Goal: Task Accomplishment & Management: Complete application form

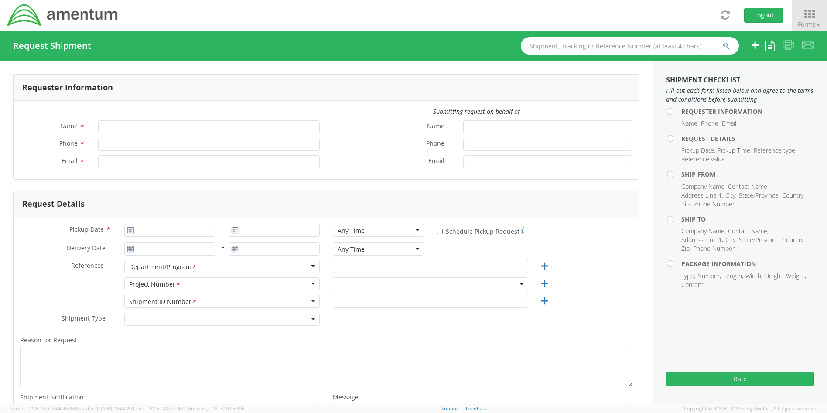
type input "[PERSON_NAME]"
type input "4437371259"
type input "[PERSON_NAME][EMAIL_ADDRESS][PERSON_NAME][DOMAIN_NAME]"
select select "4407.0.0001.0001.TVL"
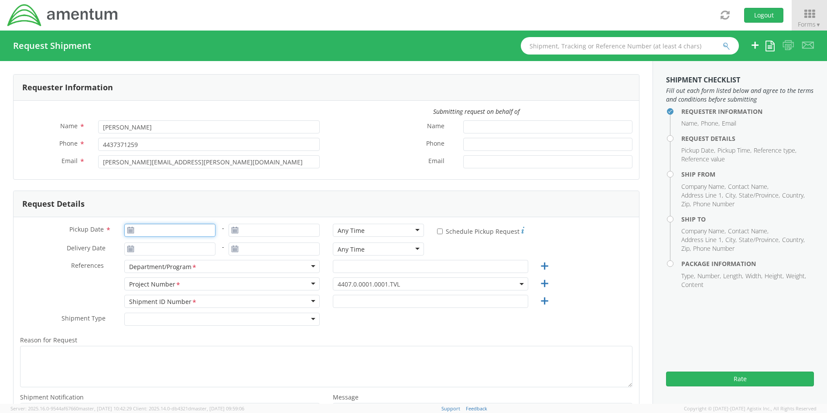
type input "[DATE]"
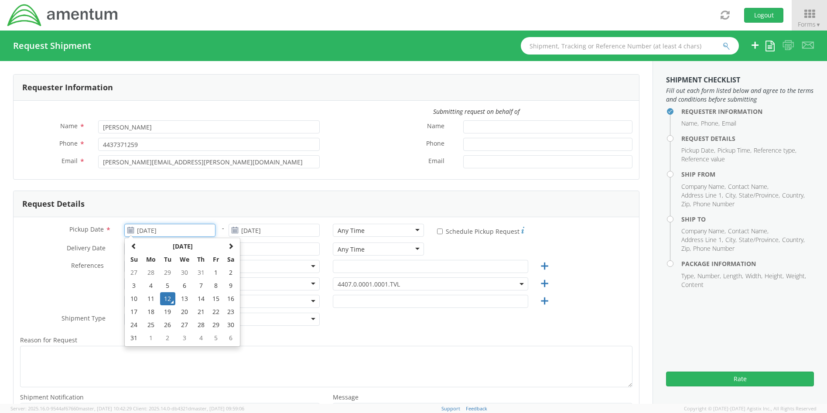
click at [157, 232] on input "[DATE]" at bounding box center [169, 230] width 91 height 13
click at [164, 296] on td "12" at bounding box center [167, 298] width 15 height 13
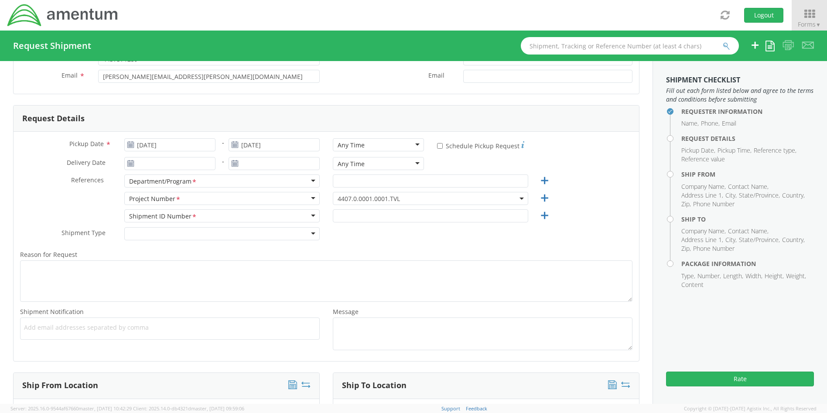
scroll to position [87, 0]
click at [398, 182] on input "text" at bounding box center [430, 179] width 195 height 13
type input "Security"
click at [564, 213] on div "Shipment ID Number <span class="required">*</span> Shipment ID Number * Account…" at bounding box center [326, 216] width 625 height 17
click at [376, 216] on input "text" at bounding box center [430, 214] width 195 height 13
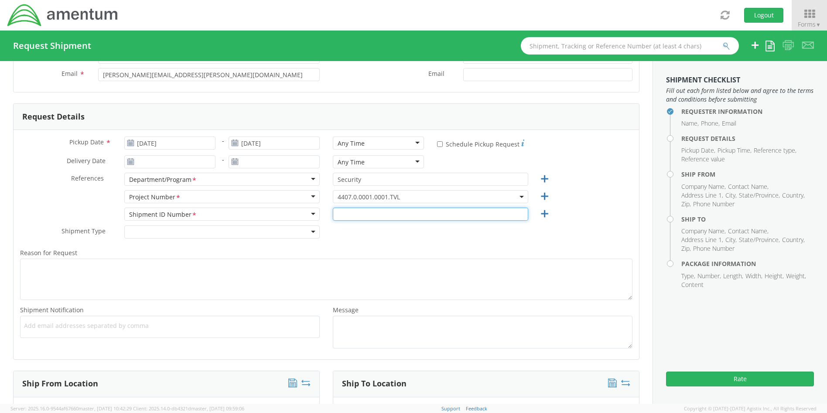
type input "4437371259"
type input "[DATE]"
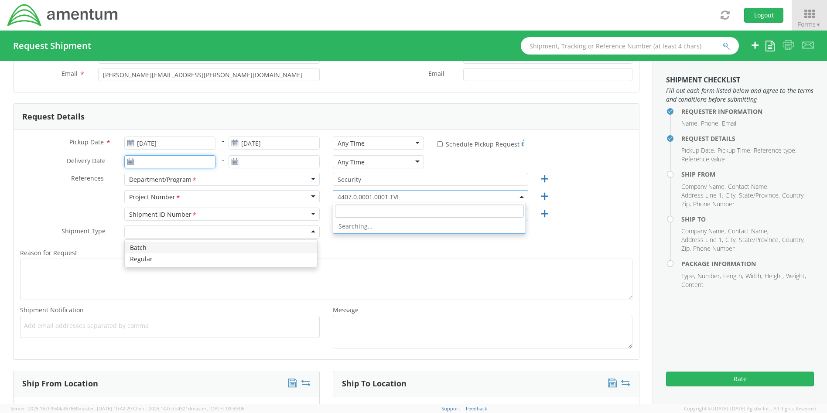
type input "[DATE]"
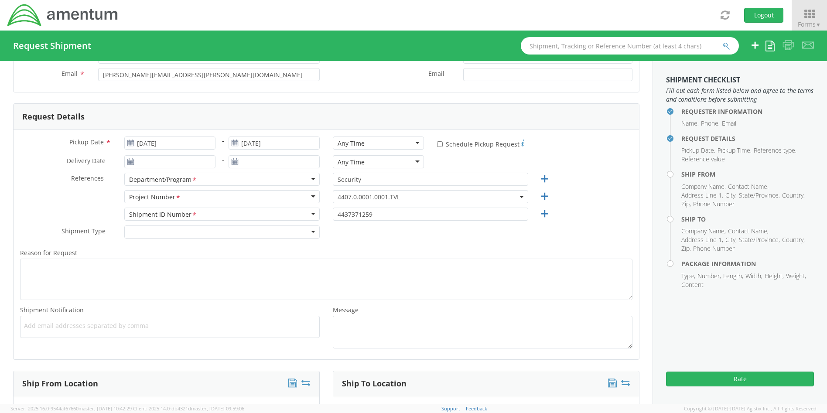
click at [572, 231] on div "Shipment Type * Batch Regular" at bounding box center [326, 233] width 625 height 17
click at [607, 164] on div "Delivery Date * - Any Time Any Time Any Time 7:00 am - 10:00 am 10:00 am - 1:00…" at bounding box center [326, 163] width 625 height 17
click at [758, 11] on button "Logout" at bounding box center [763, 15] width 39 height 15
